Goal: Task Accomplishment & Management: Complete application form

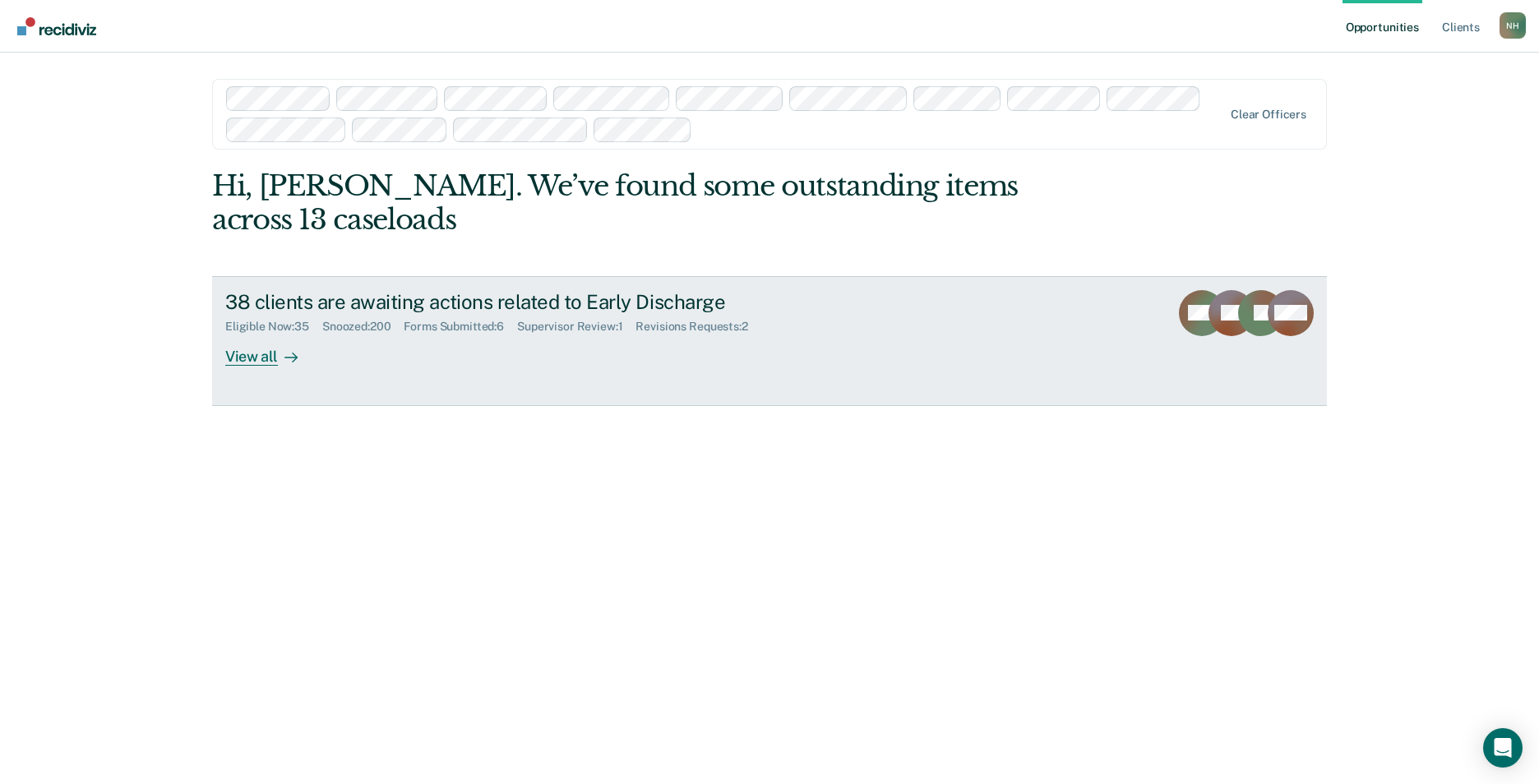
click at [603, 327] on div "Supervisor Review : 1" at bounding box center [577, 327] width 119 height 14
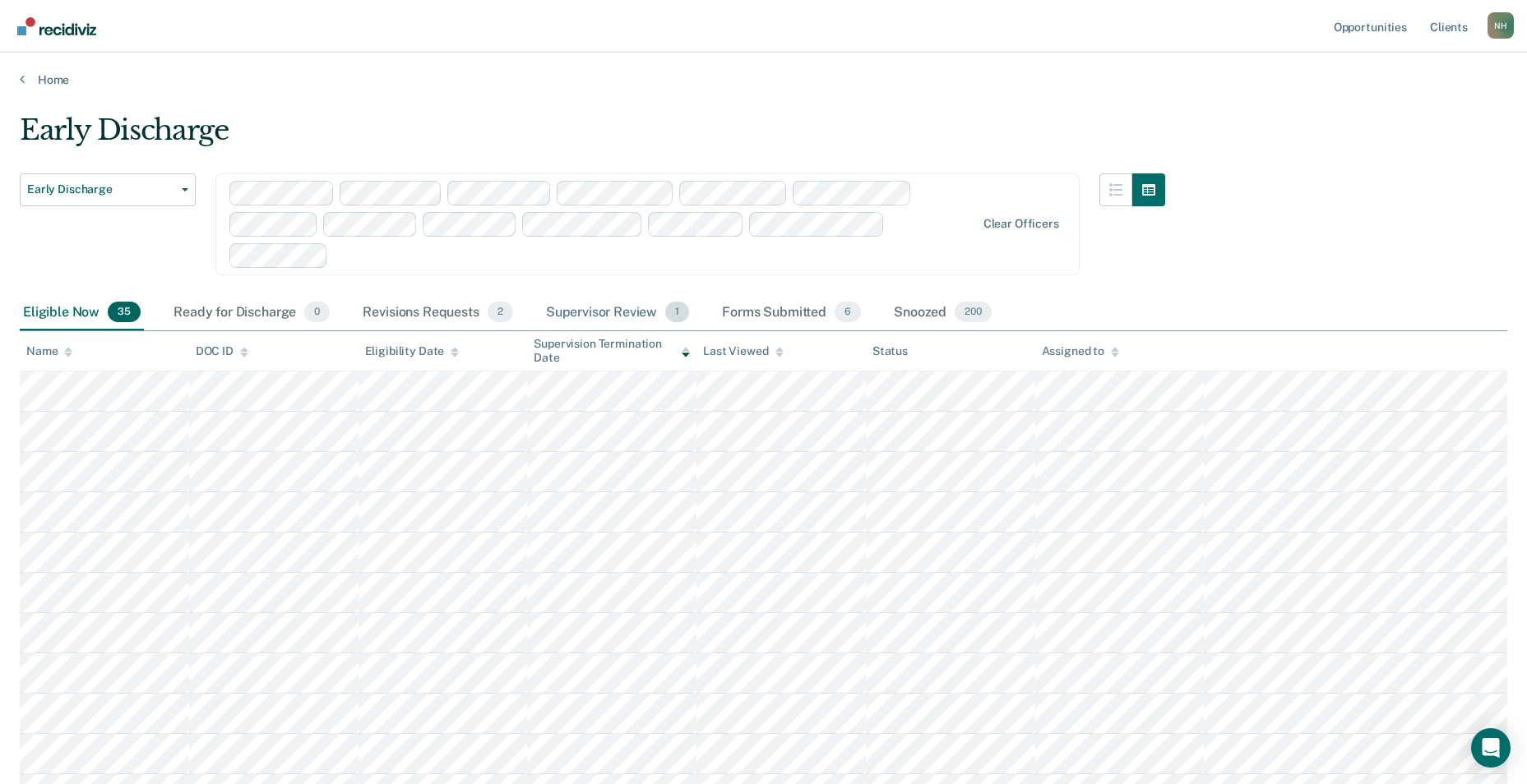
click at [601, 305] on div "Supervisor Review 1" at bounding box center [618, 312] width 151 height 36
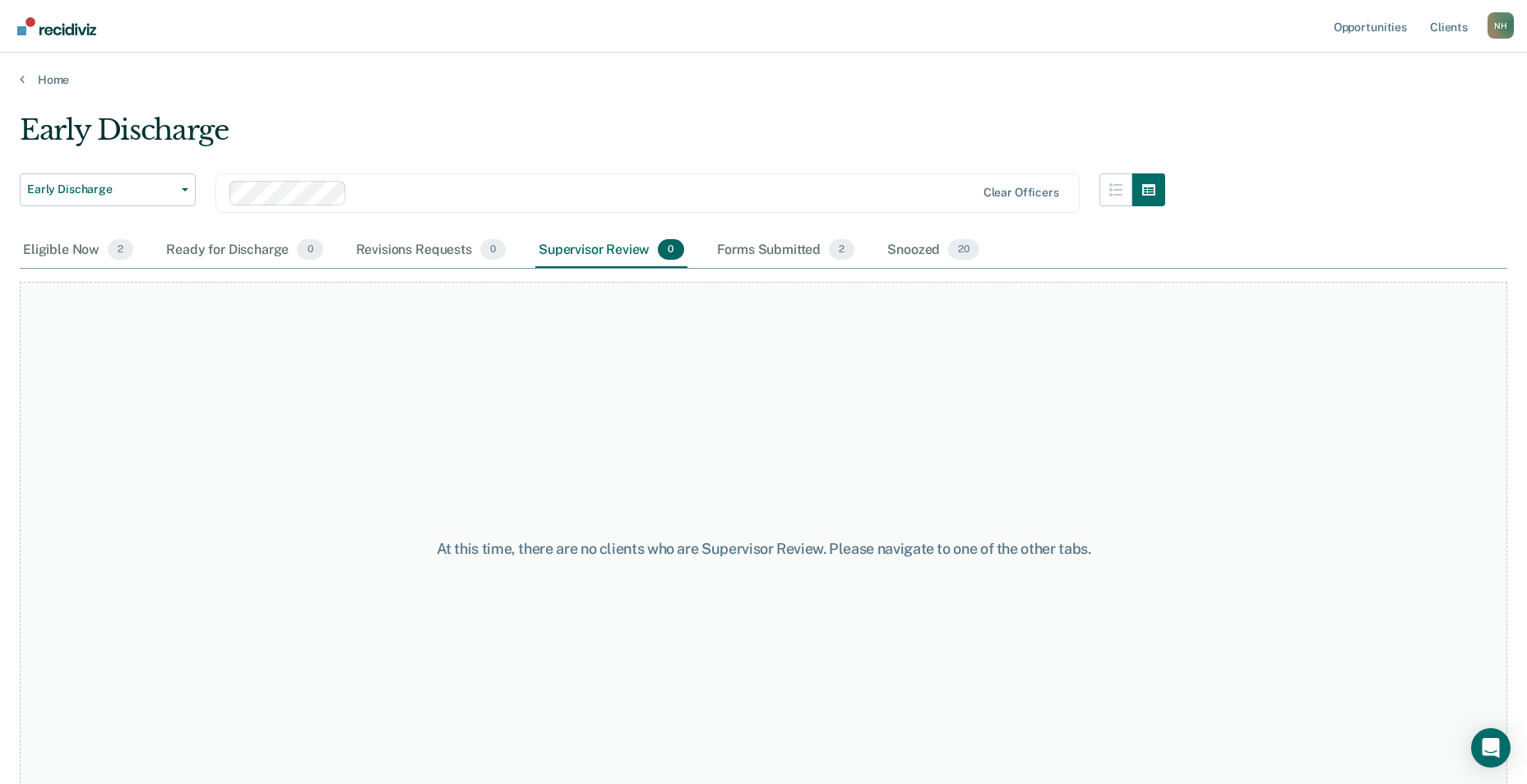
click at [417, 167] on div "Early Discharge Early Discharge Early Discharge Clear officers" at bounding box center [592, 173] width 1145 height 120
click at [45, 250] on div "Eligible Now 2" at bounding box center [78, 250] width 117 height 36
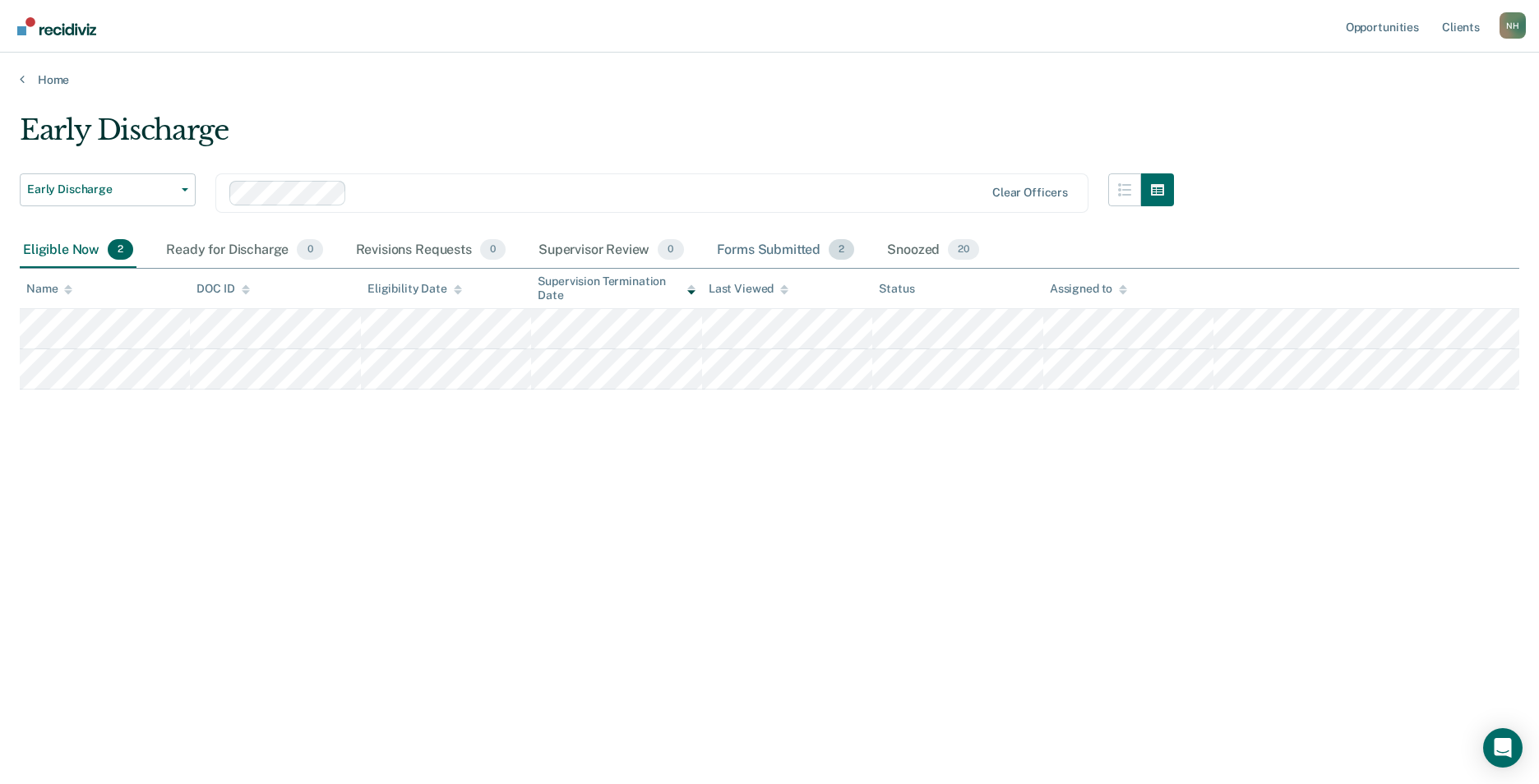
click at [759, 246] on div "Forms Submitted 2" at bounding box center [786, 250] width 145 height 36
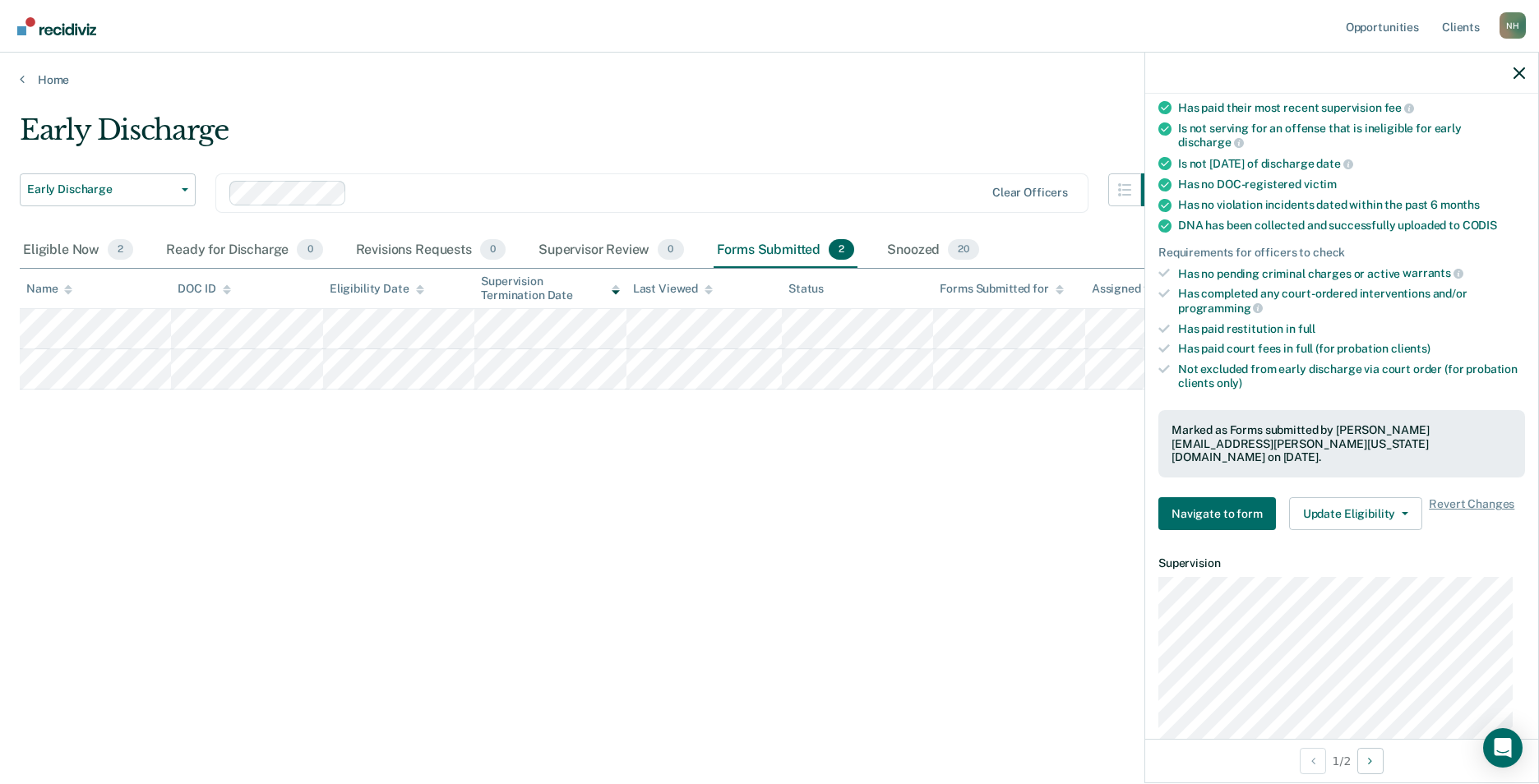
scroll to position [247, 0]
click at [1344, 499] on button "Update Eligibility" at bounding box center [1355, 513] width 133 height 33
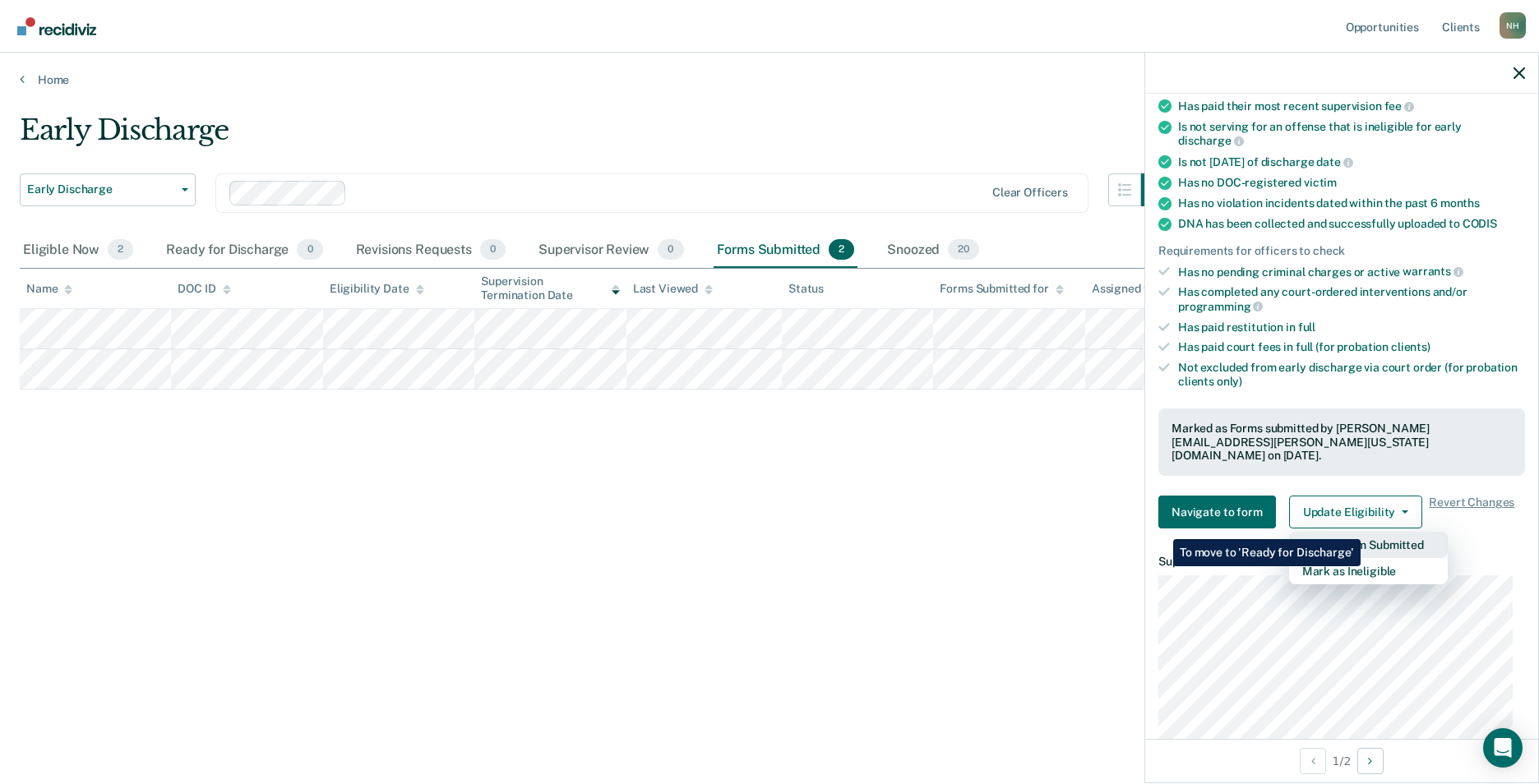
click at [1361, 532] on button "Revert from Submitted" at bounding box center [1368, 545] width 159 height 26
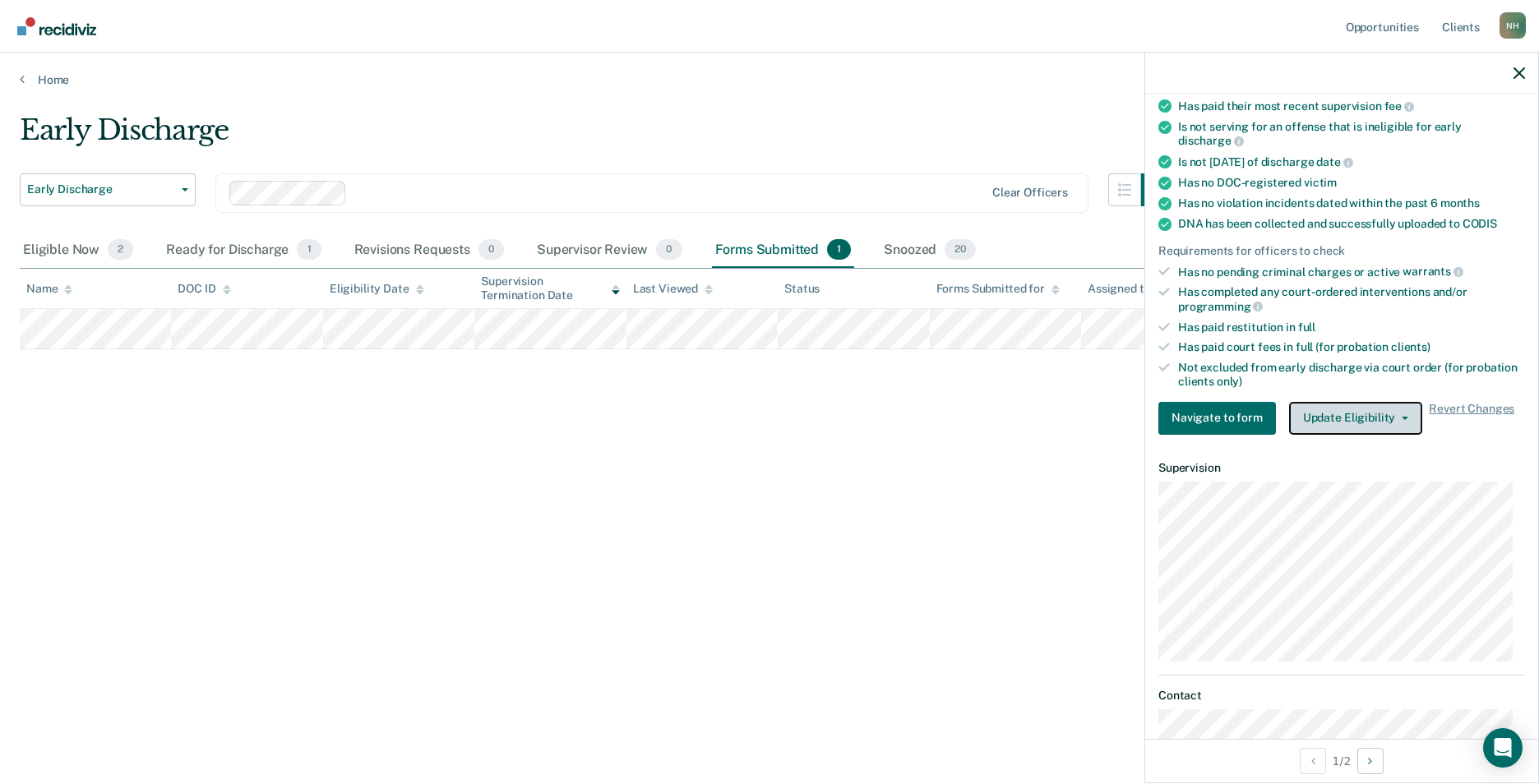
click at [1373, 413] on button "Update Eligibility" at bounding box center [1355, 418] width 133 height 33
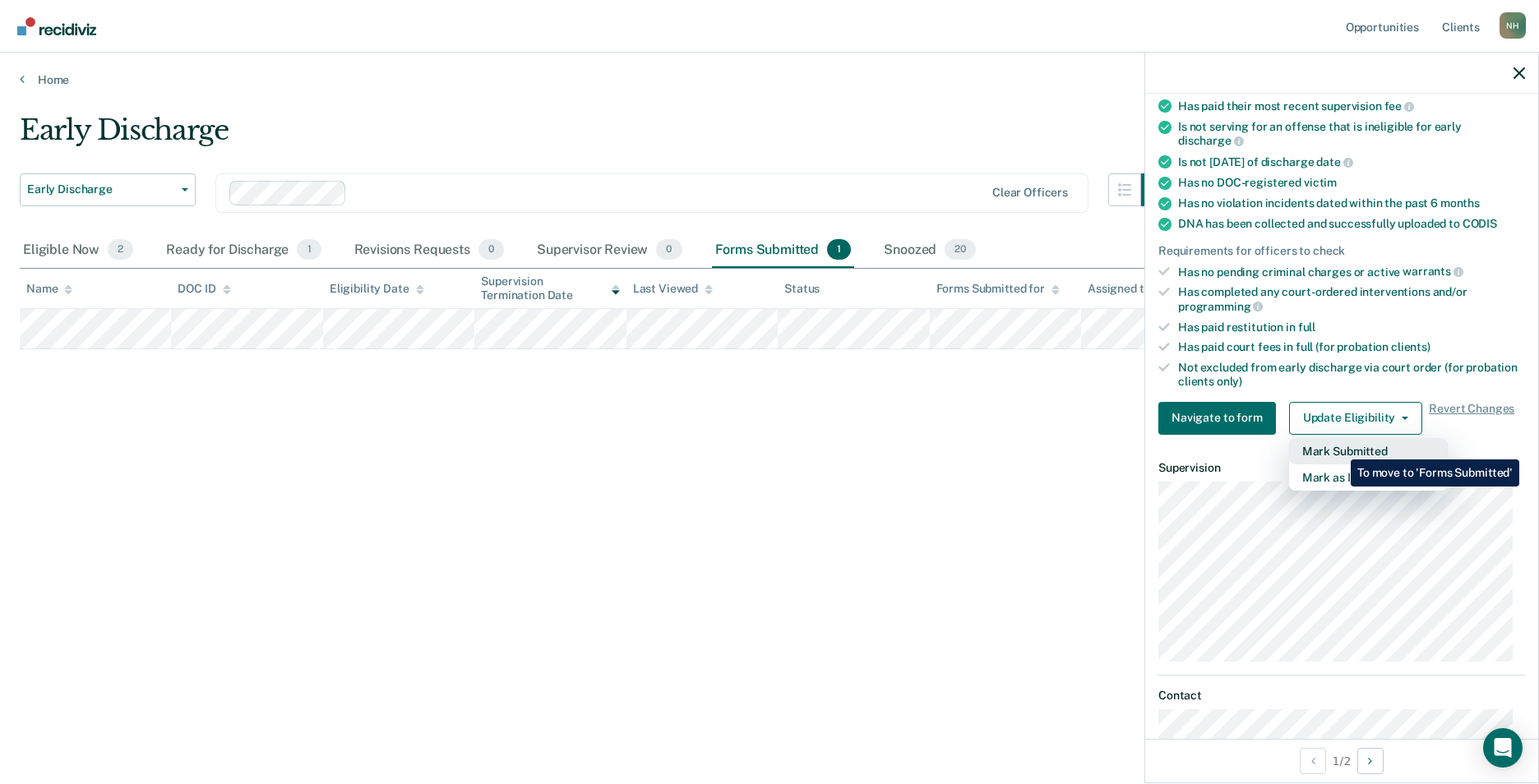
click at [1339, 447] on button "Mark Submitted" at bounding box center [1368, 450] width 159 height 26
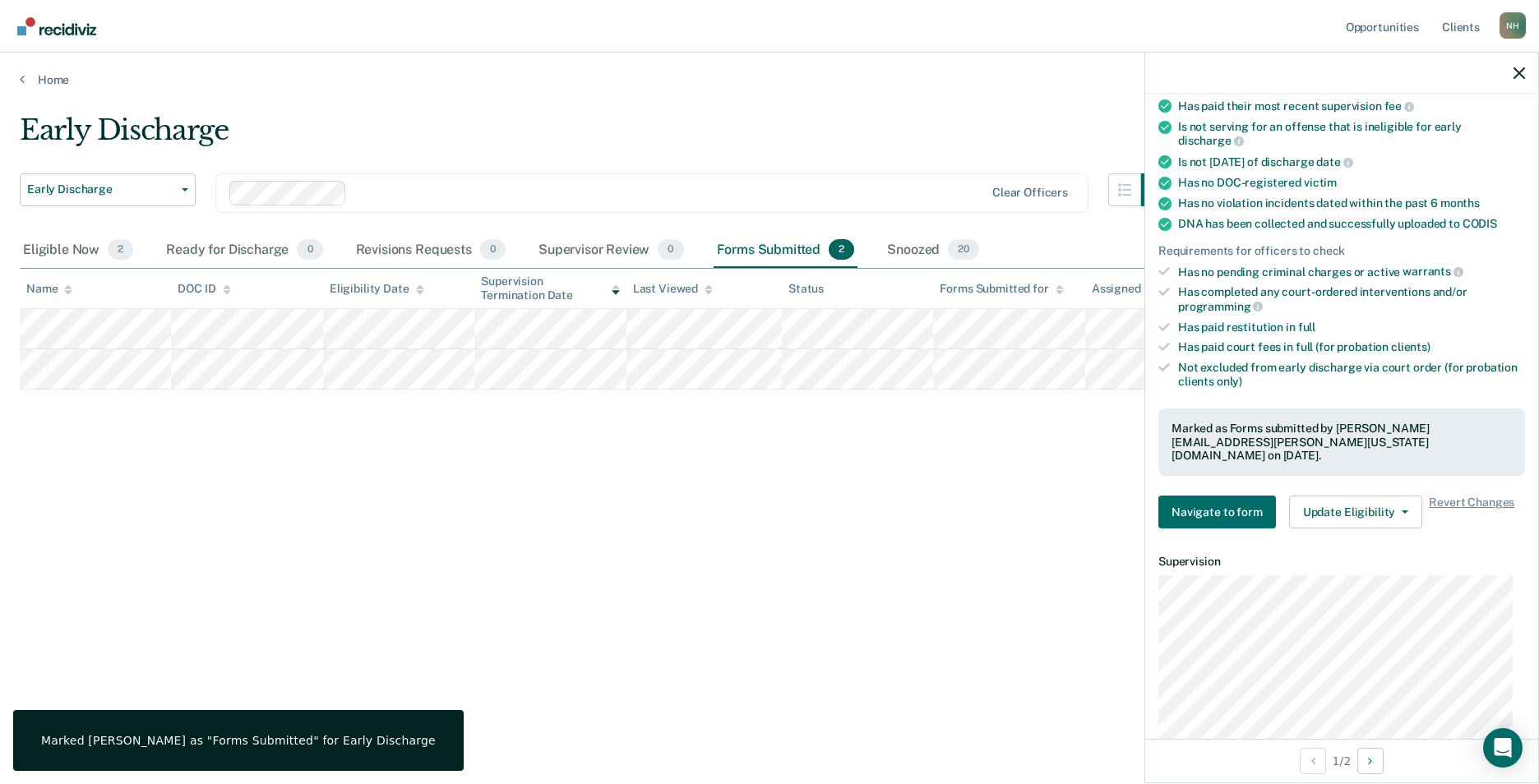
click at [391, 556] on div "Early Discharge Early Discharge Early Discharge Clear officers Eligible Now 2 R…" at bounding box center [770, 387] width 1500 height 548
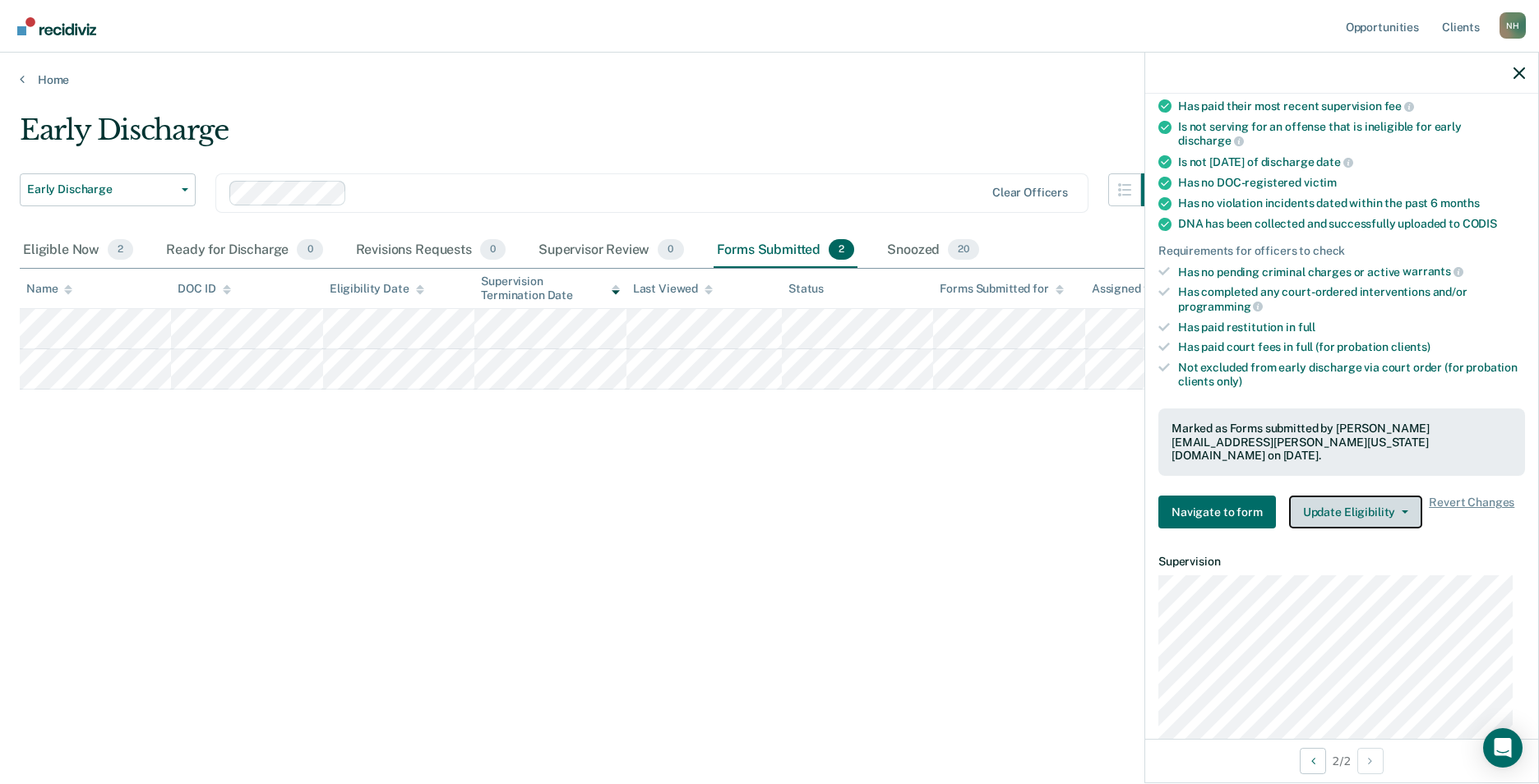
click at [1381, 496] on button "Update Eligibility" at bounding box center [1355, 513] width 133 height 33
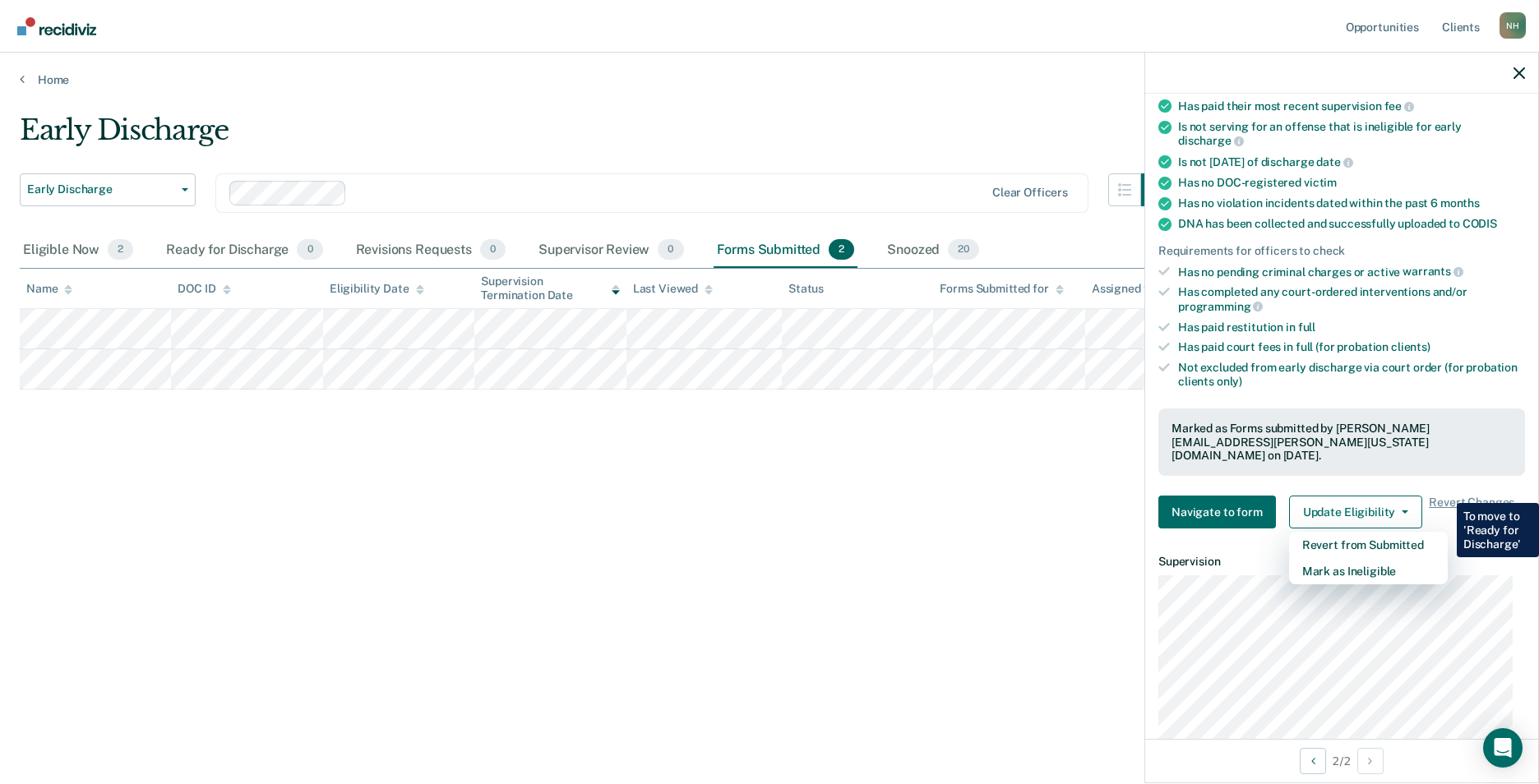
click at [645, 582] on div "Early Discharge Early Discharge Early Discharge Clear officers Eligible Now 2 R…" at bounding box center [770, 387] width 1500 height 548
